Goal: Check status: Check status

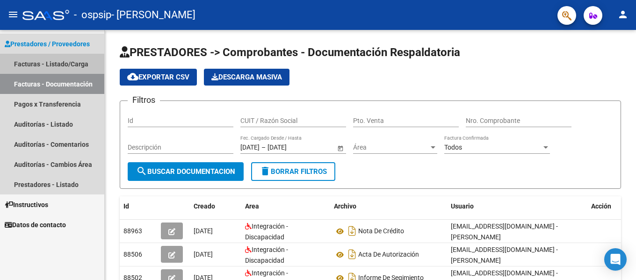
click at [42, 65] on link "Facturas - Listado/Carga" at bounding box center [52, 64] width 104 height 20
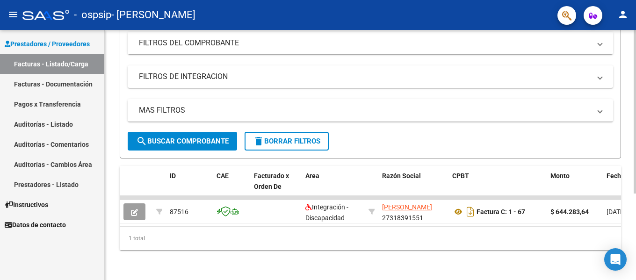
scroll to position [38, 0]
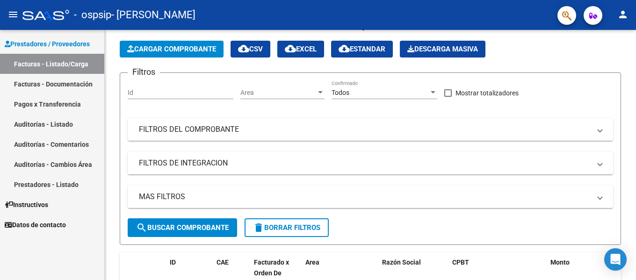
click at [63, 107] on link "Pagos x Transferencia" at bounding box center [52, 104] width 104 height 20
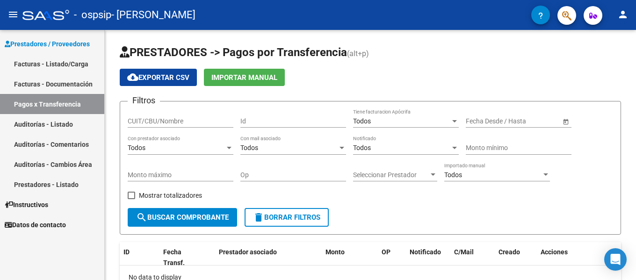
click at [74, 44] on span "Prestadores / Proveedores" at bounding box center [47, 44] width 85 height 10
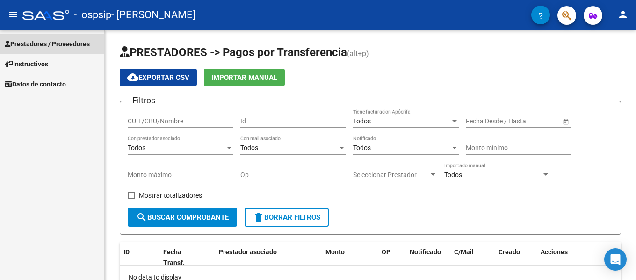
click at [74, 44] on span "Prestadores / Proveedores" at bounding box center [47, 44] width 85 height 10
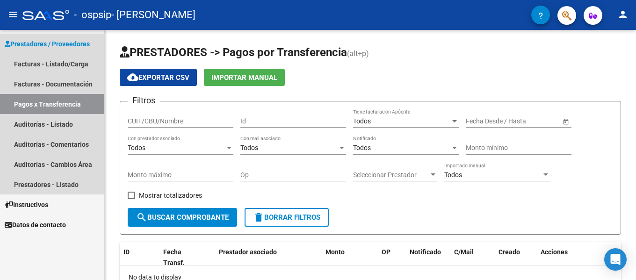
click at [58, 101] on link "Pagos x Transferencia" at bounding box center [52, 104] width 104 height 20
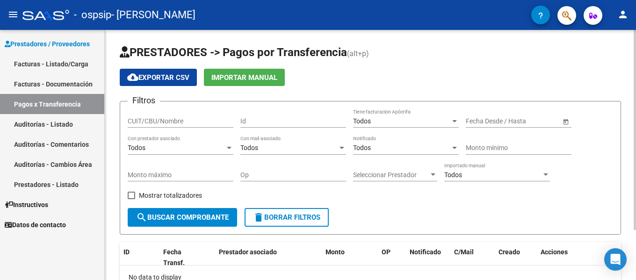
scroll to position [63, 0]
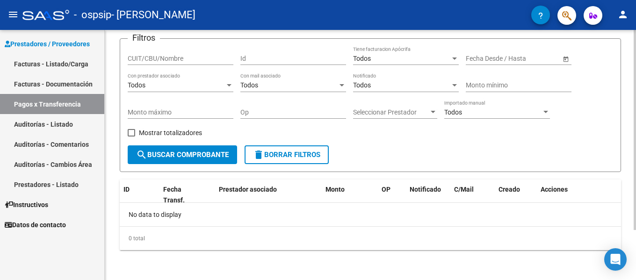
click at [193, 153] on span "search Buscar Comprobante" at bounding box center [182, 154] width 93 height 8
